Goal: Navigation & Orientation: Find specific page/section

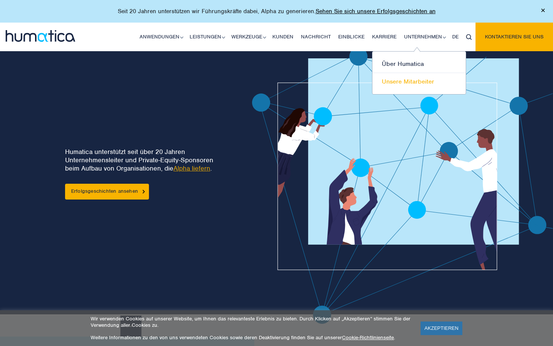
click at [407, 81] on font "Unsere Mitarbeiter" at bounding box center [408, 82] width 52 height 8
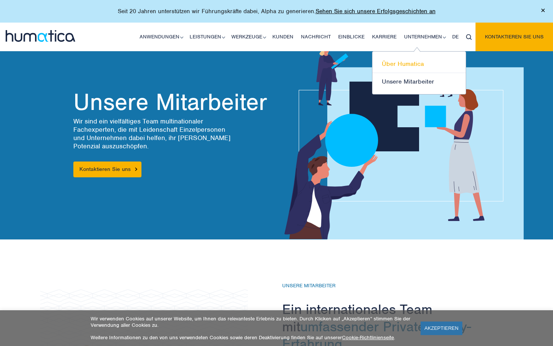
click at [401, 63] on font "Über Humatica" at bounding box center [403, 64] width 42 height 8
